Goal: Navigation & Orientation: Find specific page/section

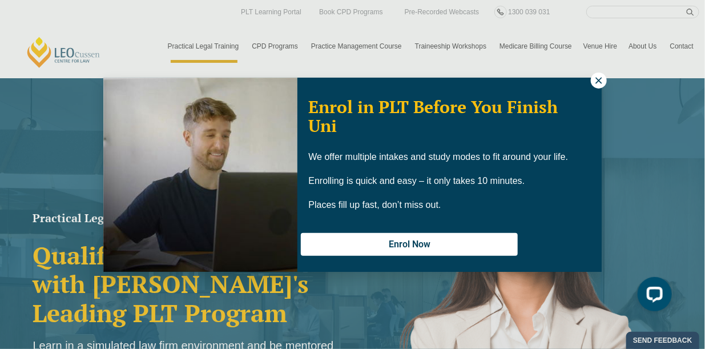
click at [599, 80] on icon at bounding box center [598, 80] width 6 height 6
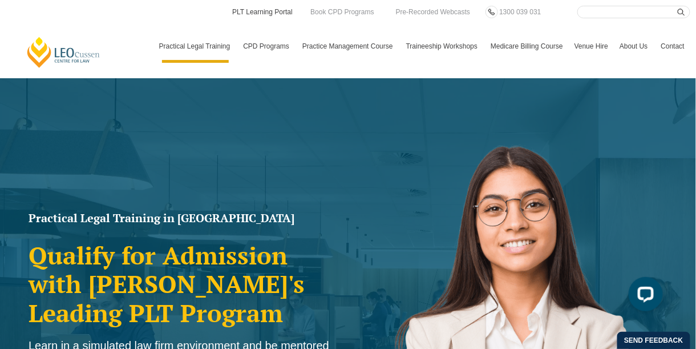
click at [274, 10] on link "PLT Learning Portal" at bounding box center [262, 12] width 63 height 13
